Goal: Find specific page/section: Find specific page/section

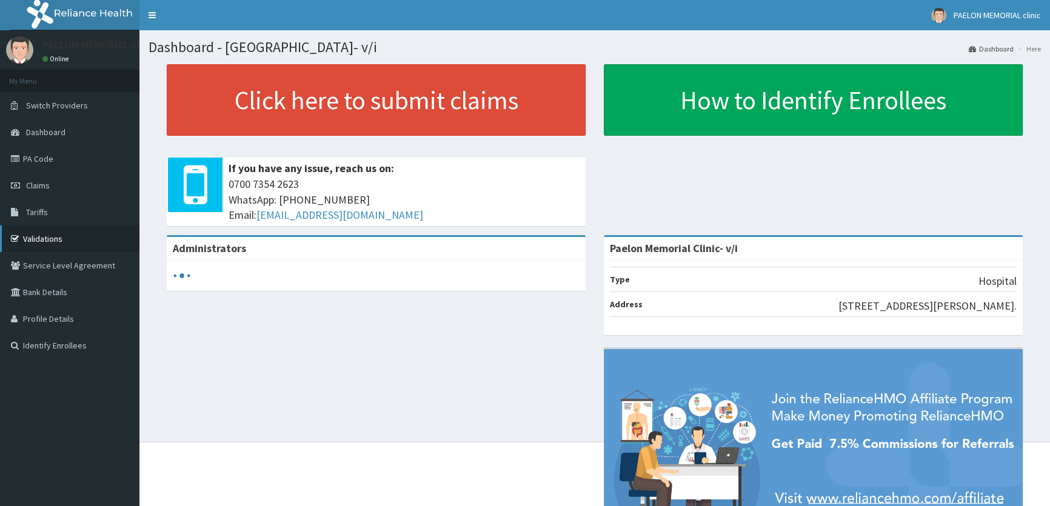
click at [24, 237] on link "Validations" at bounding box center [69, 238] width 139 height 27
click at [23, 242] on link "Validations" at bounding box center [69, 238] width 139 height 27
